Goal: Find specific page/section: Find specific page/section

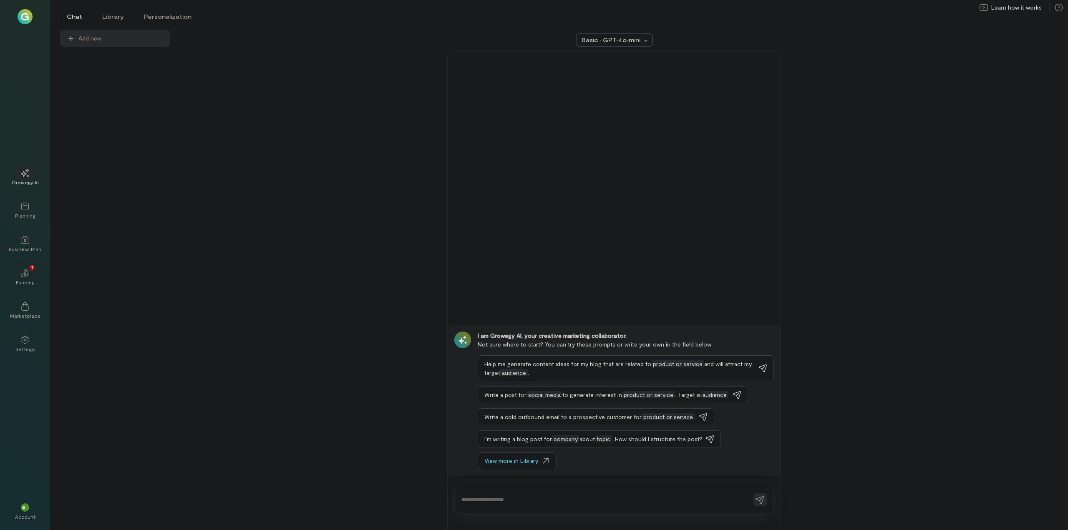
click at [30, 270] on div "02 7" at bounding box center [25, 273] width 18 height 13
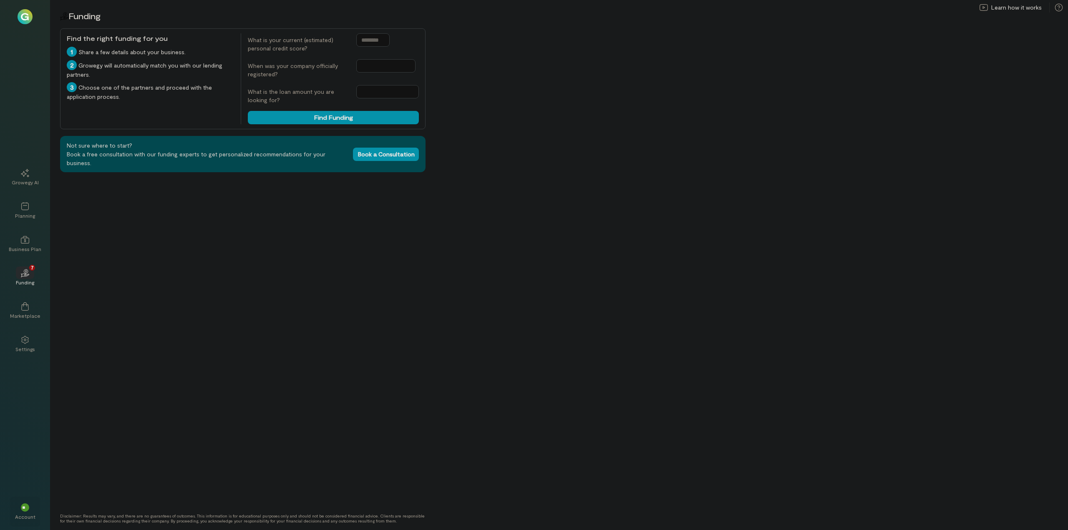
click at [28, 505] on span "**" at bounding box center [25, 507] width 6 height 5
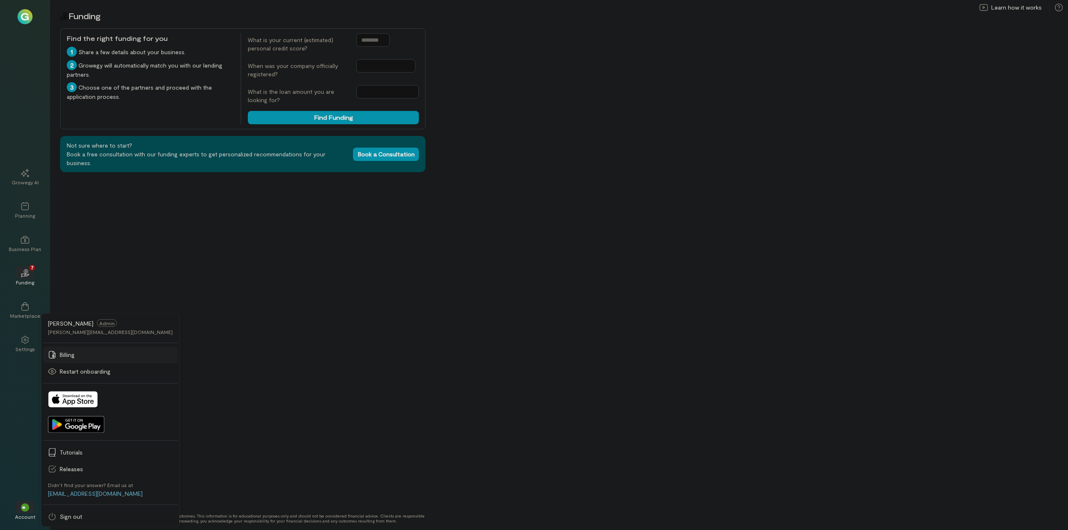
click at [75, 352] on span "Billing" at bounding box center [116, 355] width 113 height 8
